Goal: Transaction & Acquisition: Purchase product/service

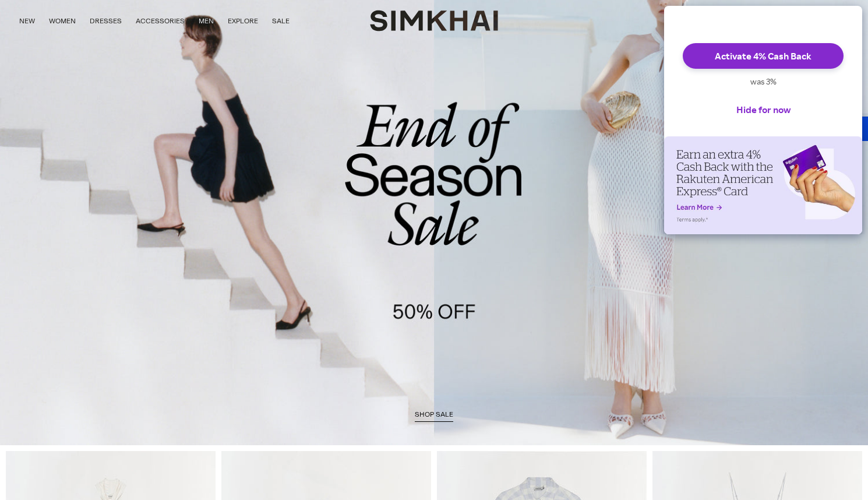
scroll to position [98, 0]
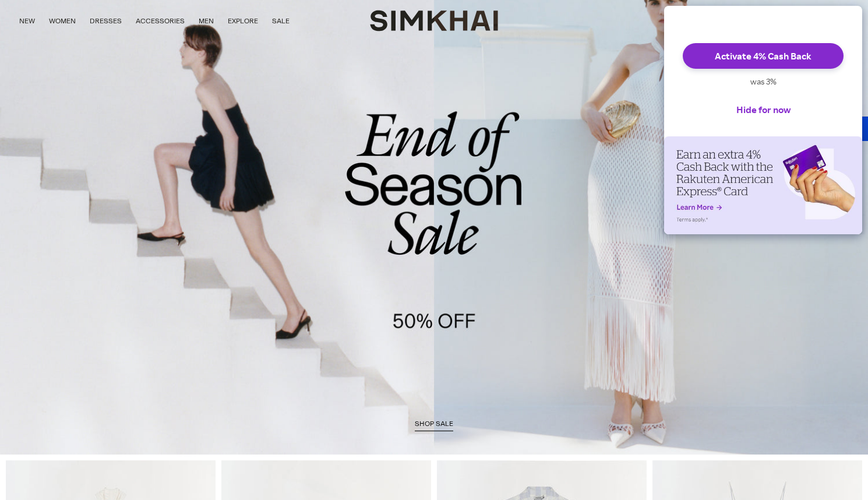
click at [408, 215] on link "/collections/sale" at bounding box center [434, 204] width 868 height 497
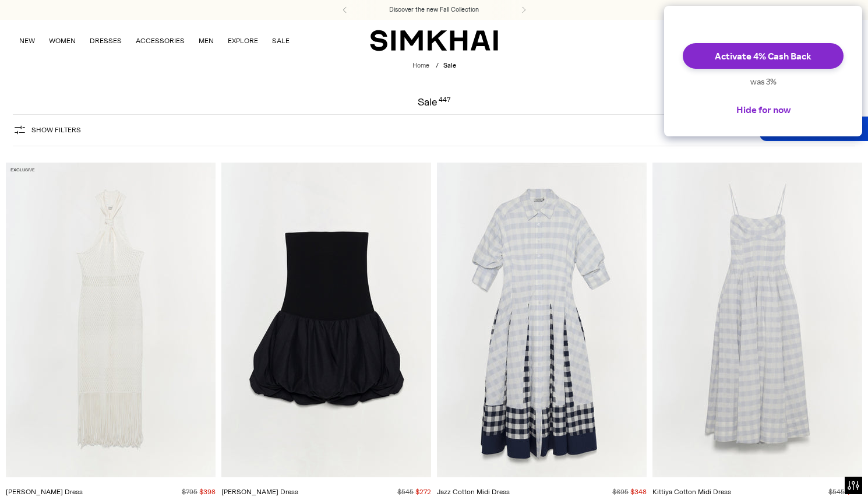
click at [394, 55] on div "NEW WOMEN New Arrivals Shop All Fall 2025 Best Sellers Signature Exclusives Sal…" at bounding box center [434, 40] width 831 height 41
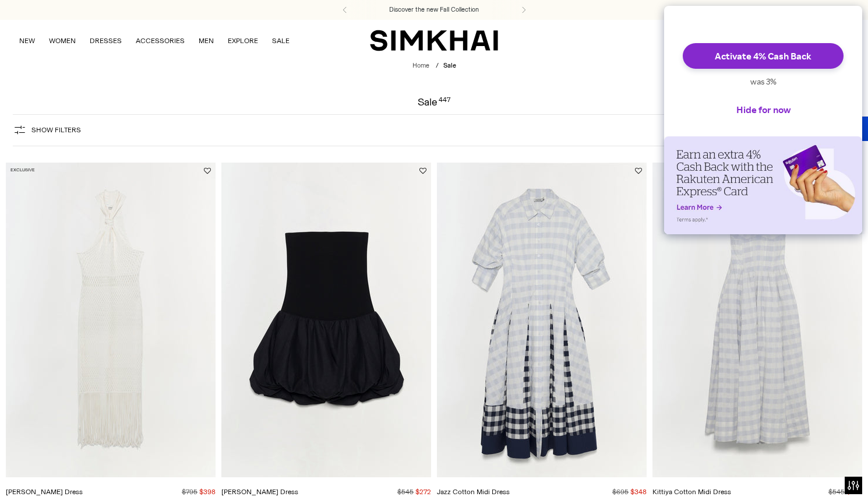
click at [406, 41] on img "SIMKHAI" at bounding box center [434, 40] width 128 height 23
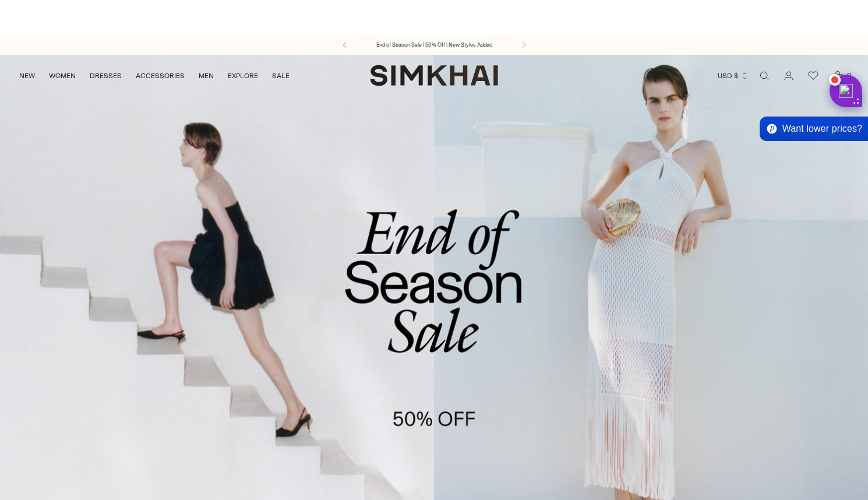
click at [0, 0] on span "Get link" at bounding box center [0, 0] width 0 height 0
click at [0, 0] on div "**********" at bounding box center [0, 0] width 0 height 0
click at [0, 0] on button "Generate and copy short link" at bounding box center [0, 0] width 0 height 0
click at [0, 0] on span "Copy short link" at bounding box center [0, 0] width 0 height 0
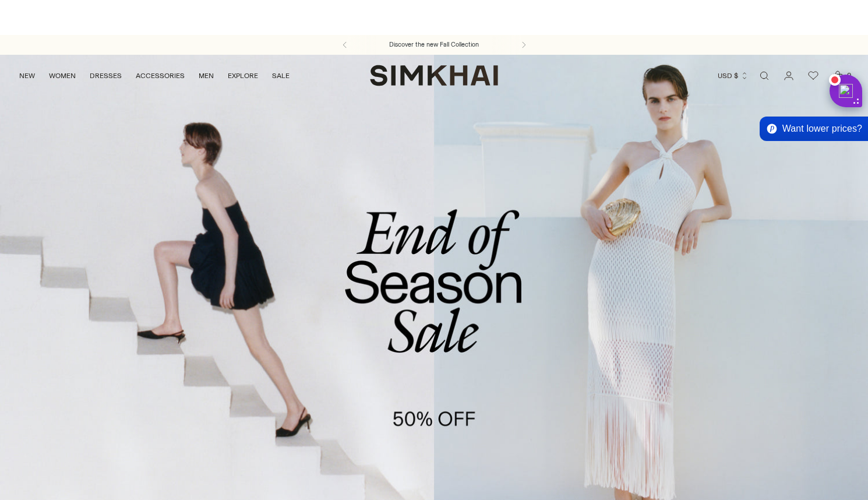
click at [421, 334] on link "/collections/sale" at bounding box center [434, 302] width 868 height 497
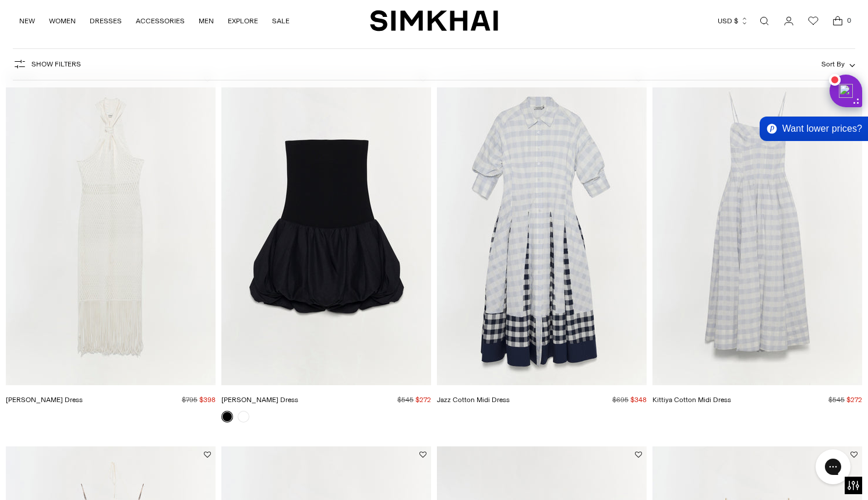
scroll to position [93, 0]
